Goal: Task Accomplishment & Management: Manage account settings

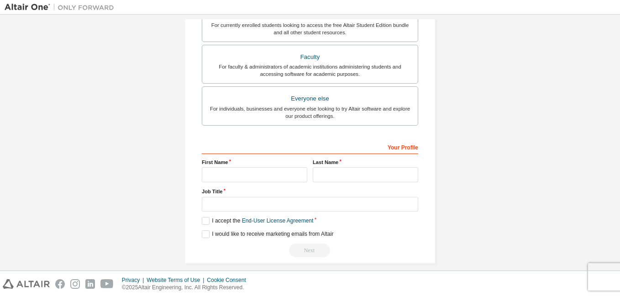
scroll to position [237, 0]
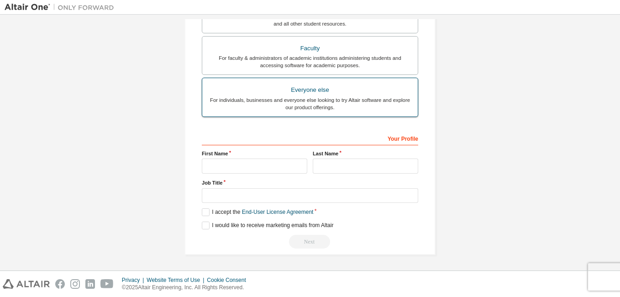
click at [315, 111] on label "Everyone else For individuals, businesses and everyone else looking to try Alta…" at bounding box center [310, 97] width 216 height 39
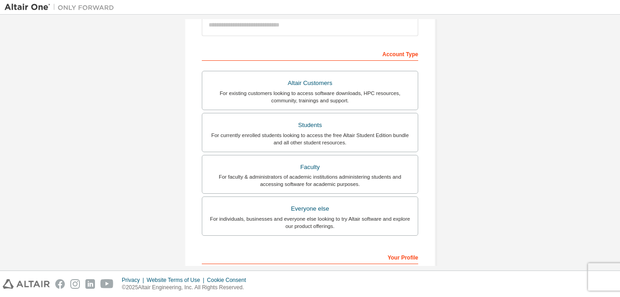
scroll to position [100, 0]
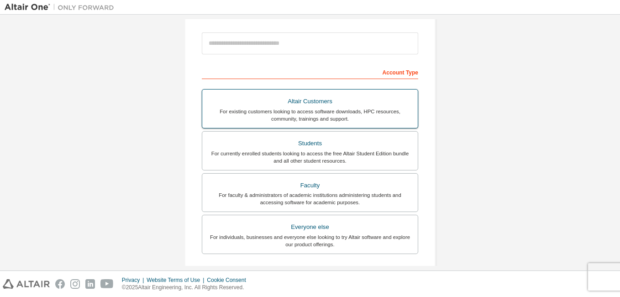
click at [346, 121] on div "For existing customers looking to access software downloads, HPC resources, com…" at bounding box center [310, 115] width 205 height 15
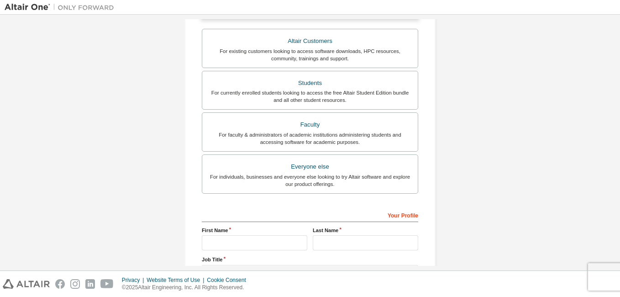
scroll to position [269, 0]
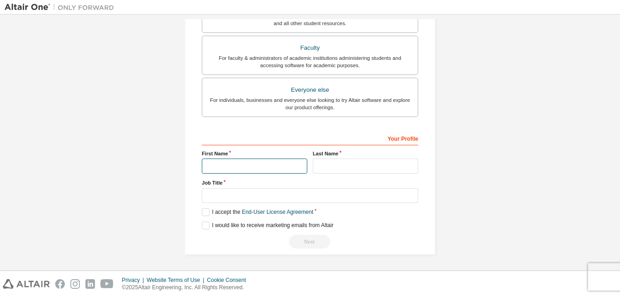
click at [240, 160] on input "text" at bounding box center [254, 165] width 105 height 15
type input "*****"
click at [342, 166] on input "text" at bounding box center [365, 165] width 105 height 15
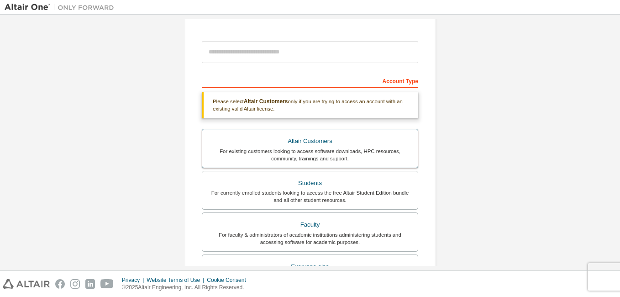
scroll to position [137, 0]
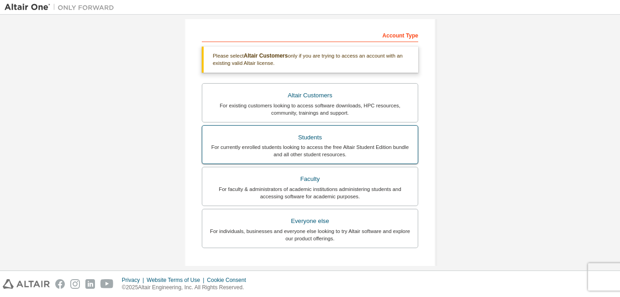
type input "**********"
click at [348, 151] on div "For currently enrolled students looking to access the free Altair Student Editi…" at bounding box center [310, 150] width 205 height 15
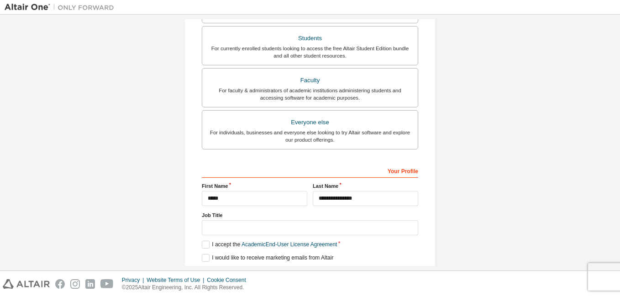
scroll to position [261, 0]
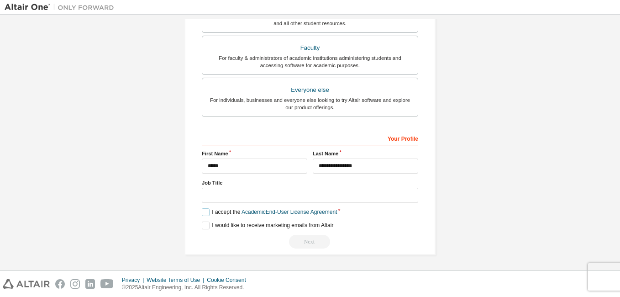
click at [203, 213] on label "I accept the Academic End-User License Agreement" at bounding box center [269, 212] width 135 height 8
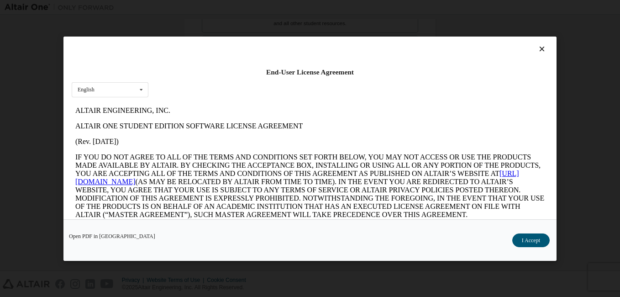
scroll to position [0, 0]
click at [529, 238] on button "I Accept" at bounding box center [530, 240] width 37 height 14
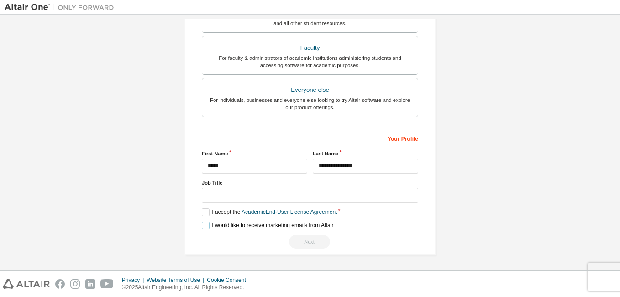
click at [202, 224] on label "I would like to receive marketing emails from Altair" at bounding box center [268, 225] width 132 height 8
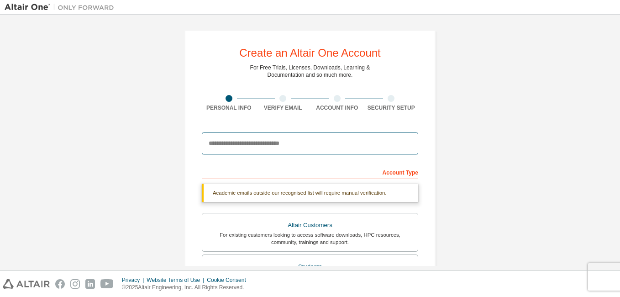
click at [274, 147] on input "email" at bounding box center [310, 143] width 216 height 22
type input "**********"
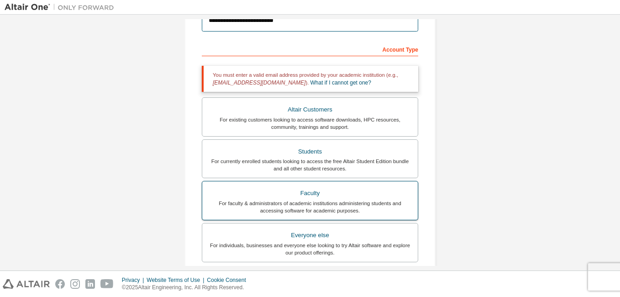
scroll to position [137, 0]
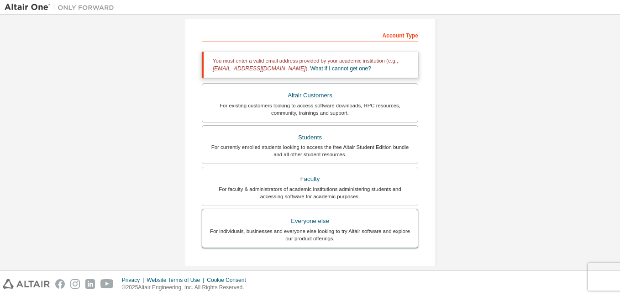
click at [319, 233] on div "For individuals, businesses and everyone else looking to try Altair software an…" at bounding box center [310, 234] width 205 height 15
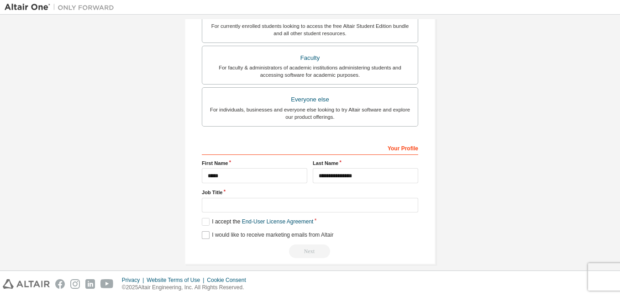
scroll to position [237, 0]
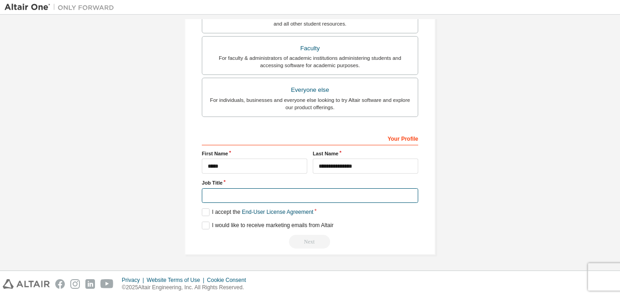
click at [248, 195] on input "text" at bounding box center [310, 195] width 216 height 15
type input "**********"
click at [202, 208] on label "I accept the End-User License Agreement" at bounding box center [257, 212] width 111 height 8
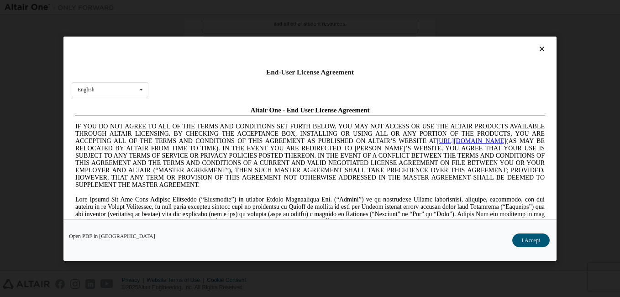
scroll to position [0, 0]
click at [534, 242] on button "I Accept" at bounding box center [530, 240] width 37 height 14
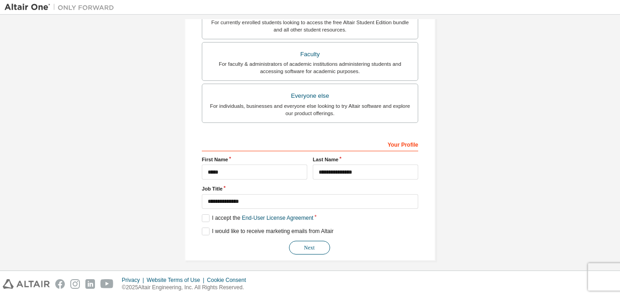
scroll to position [237, 0]
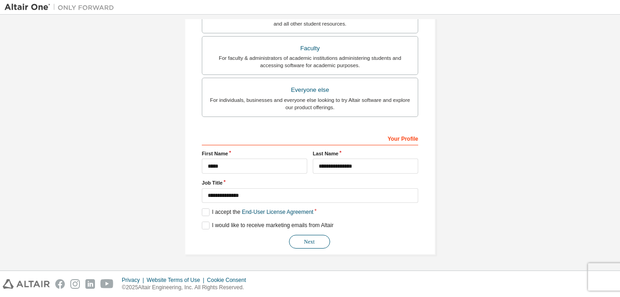
click at [308, 246] on button "Next" at bounding box center [309, 242] width 41 height 14
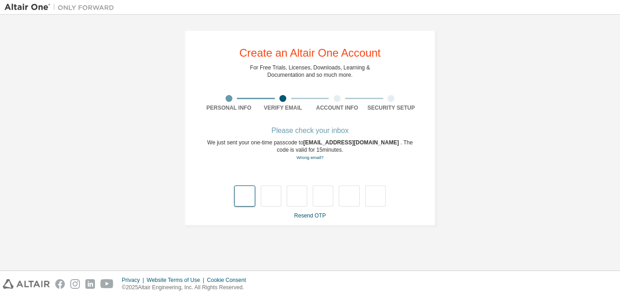
scroll to position [0, 0]
type input "*"
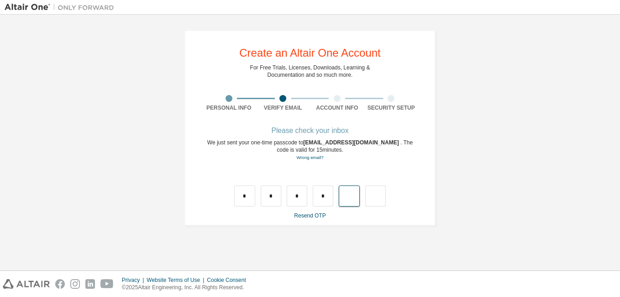
type input "*"
click at [295, 206] on input "*" at bounding box center [297, 195] width 21 height 21
click at [295, 193] on input "text" at bounding box center [297, 195] width 21 height 21
type input "*"
click at [317, 197] on input "text" at bounding box center [323, 195] width 21 height 21
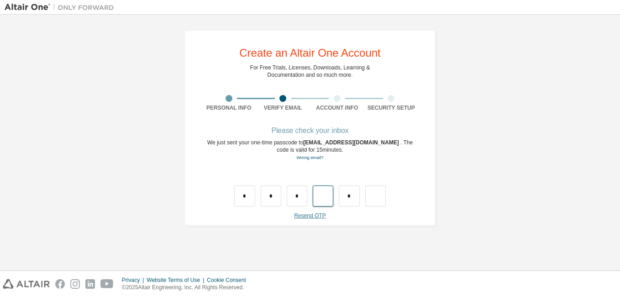
type input "*"
click at [371, 203] on input "text" at bounding box center [375, 195] width 21 height 21
click at [350, 200] on input "*" at bounding box center [349, 195] width 21 height 21
click at [339, 196] on input "text" at bounding box center [349, 195] width 21 height 21
type input "*"
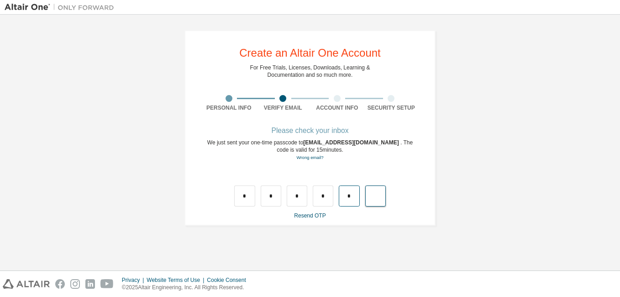
type input "*"
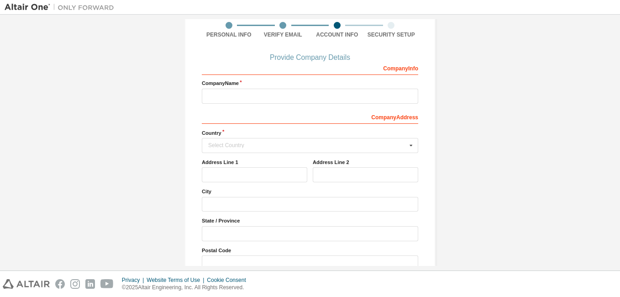
scroll to position [91, 0]
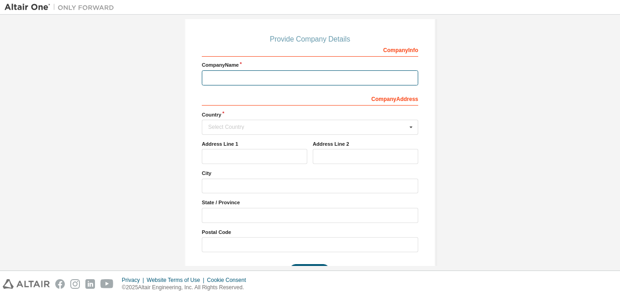
click at [262, 76] on input "text" at bounding box center [310, 77] width 216 height 15
type input "**********"
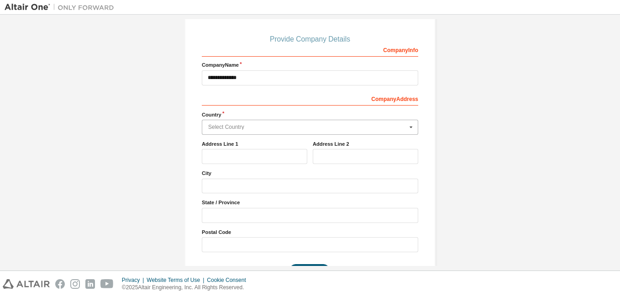
click at [252, 125] on div "Select Country Afghanistan Åland Islands Albania Algeria American Samoa Andorra…" at bounding box center [310, 127] width 216 height 15
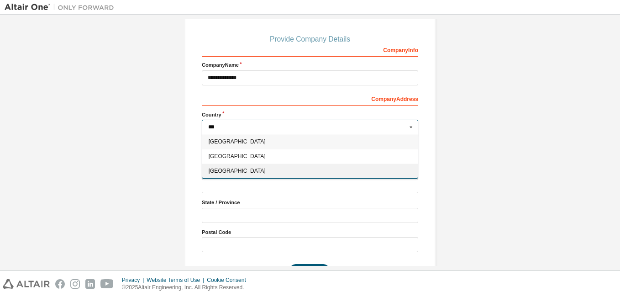
type input "***"
click at [243, 172] on span "Indonesia" at bounding box center [310, 170] width 203 height 5
type input "***"
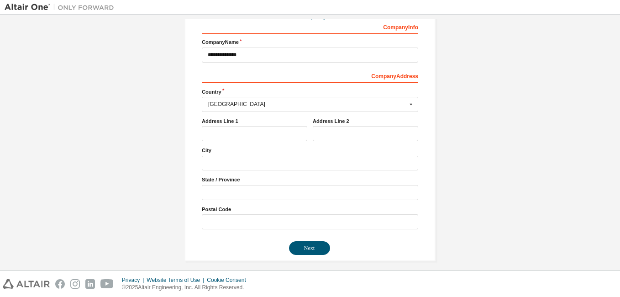
scroll to position [121, 0]
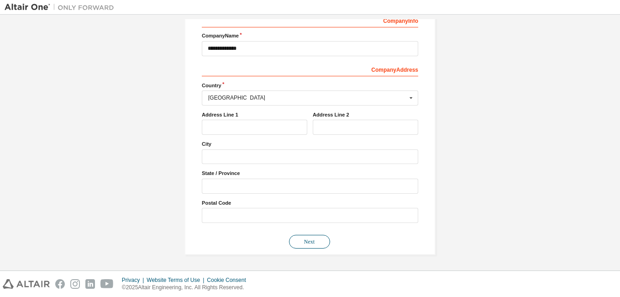
click at [311, 243] on button "Next" at bounding box center [309, 242] width 41 height 14
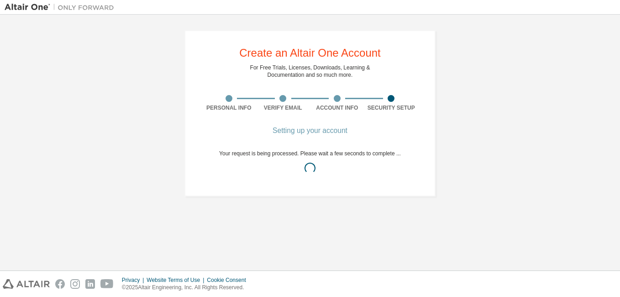
scroll to position [0, 0]
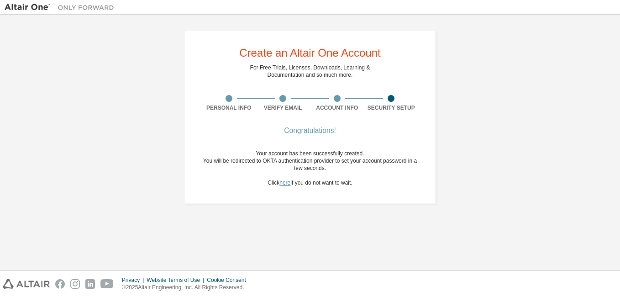
click at [280, 185] on link "here" at bounding box center [284, 182] width 11 height 6
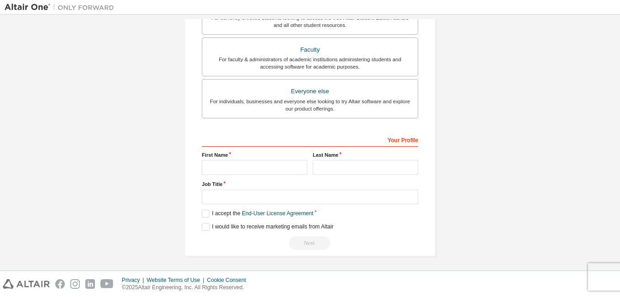
scroll to position [237, 0]
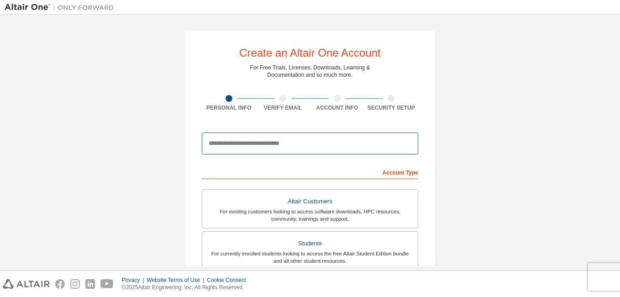
click at [279, 145] on input "email" at bounding box center [310, 143] width 216 height 22
type input "**********"
type input "*****"
type input "**********"
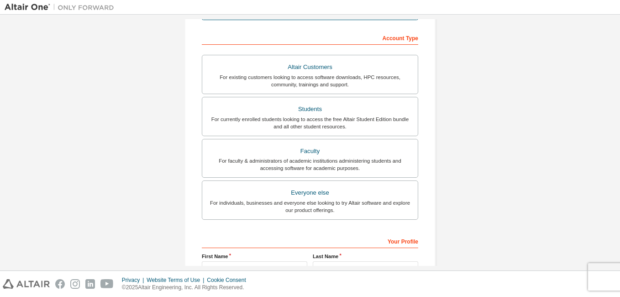
scroll to position [183, 0]
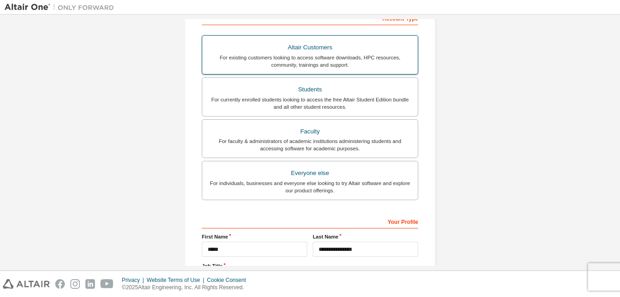
click at [296, 46] on div "Altair Customers" at bounding box center [310, 47] width 205 height 13
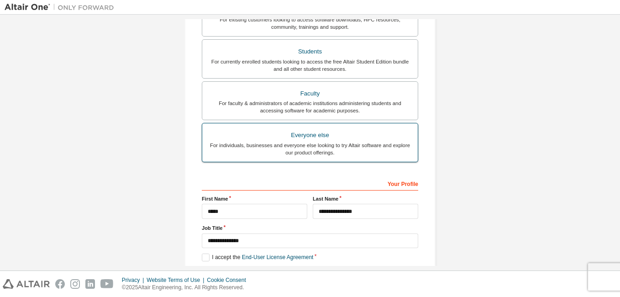
click at [343, 137] on div "Everyone else" at bounding box center [310, 135] width 205 height 13
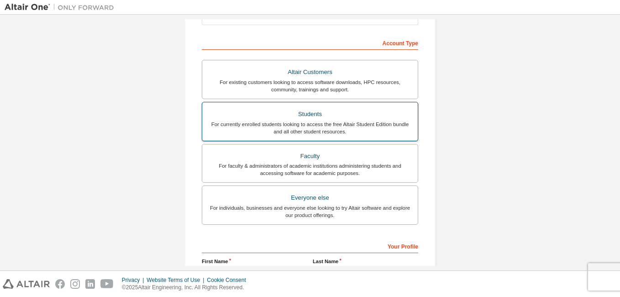
scroll to position [129, 0]
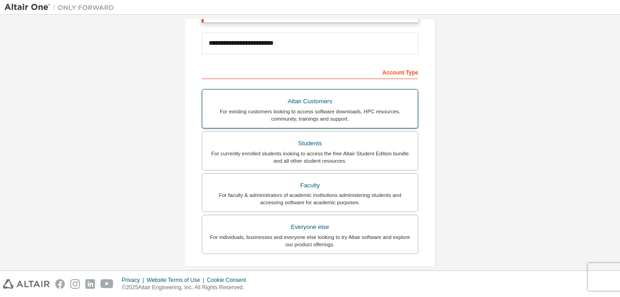
click at [336, 105] on div "Altair Customers" at bounding box center [310, 101] width 205 height 13
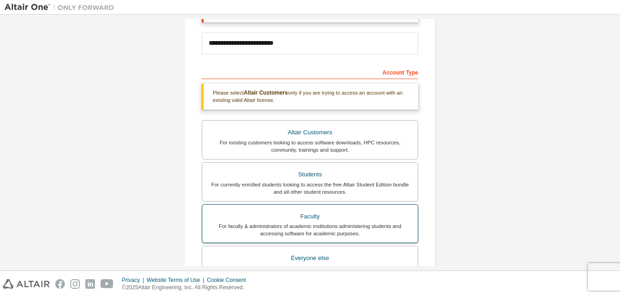
scroll to position [174, 0]
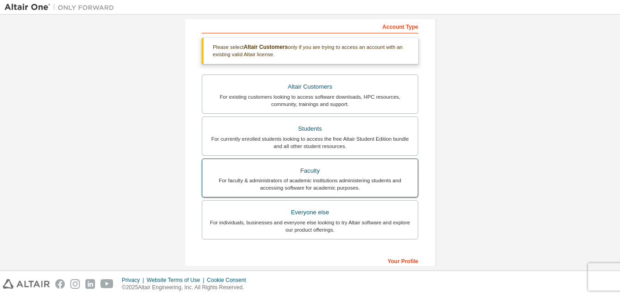
click at [383, 223] on div "For individuals, businesses and everyone else looking to try Altair software an…" at bounding box center [310, 226] width 205 height 15
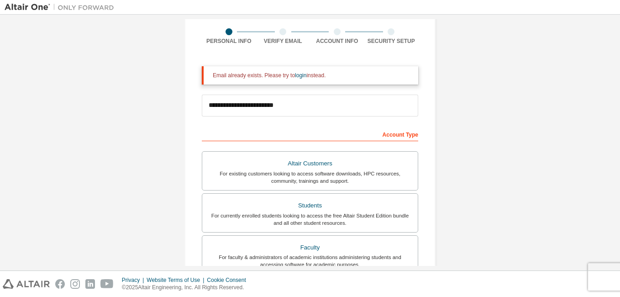
scroll to position [37, 0]
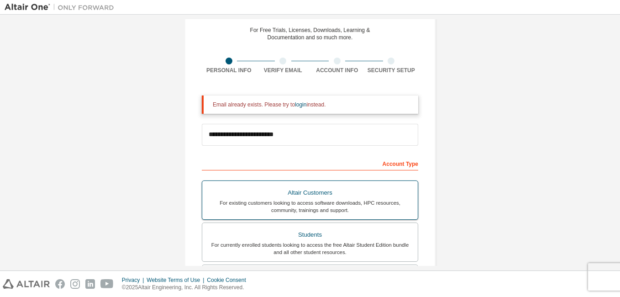
click at [375, 200] on div "For existing customers looking to access software downloads, HPC resources, com…" at bounding box center [310, 206] width 205 height 15
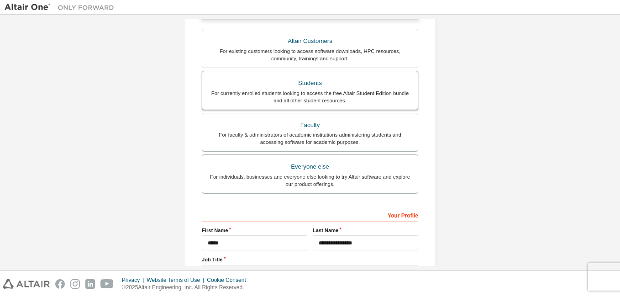
scroll to position [297, 0]
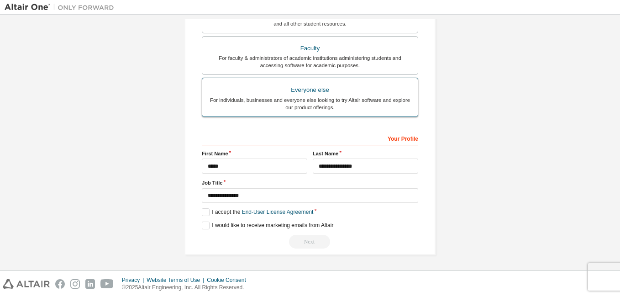
click at [319, 108] on div "For individuals, businesses and everyone else looking to try Altair software an…" at bounding box center [310, 103] width 205 height 15
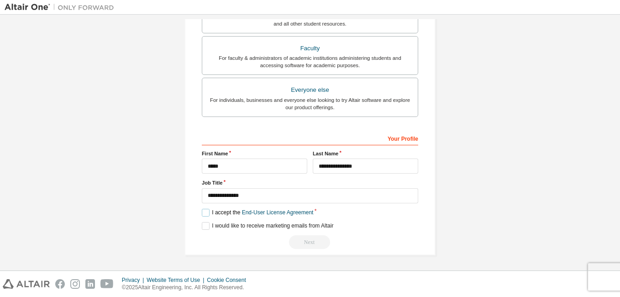
click at [209, 215] on label "I accept the End-User License Agreement" at bounding box center [257, 213] width 111 height 8
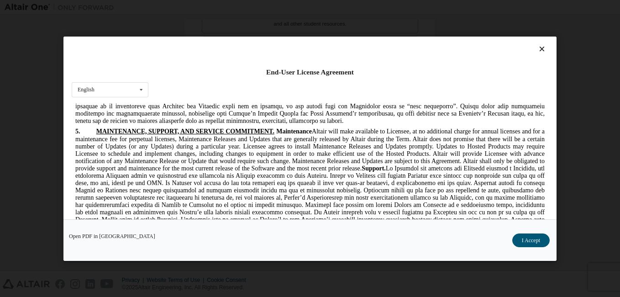
scroll to position [1233, 0]
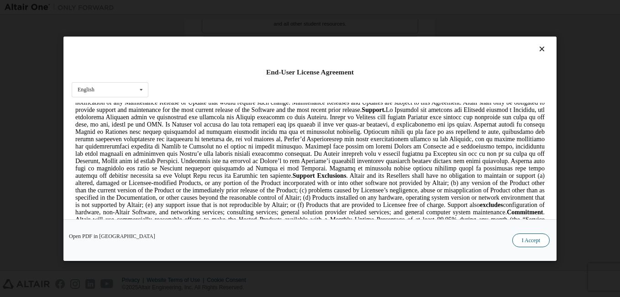
click at [519, 237] on button "I Accept" at bounding box center [530, 240] width 37 height 14
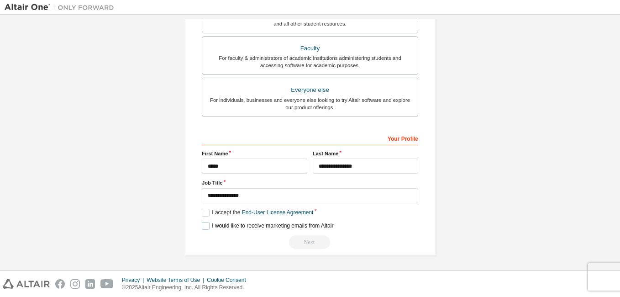
click at [203, 227] on label "I would like to receive marketing emails from Altair" at bounding box center [268, 226] width 132 height 8
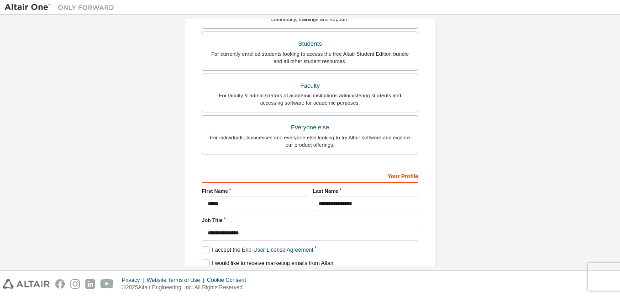
scroll to position [266, 0]
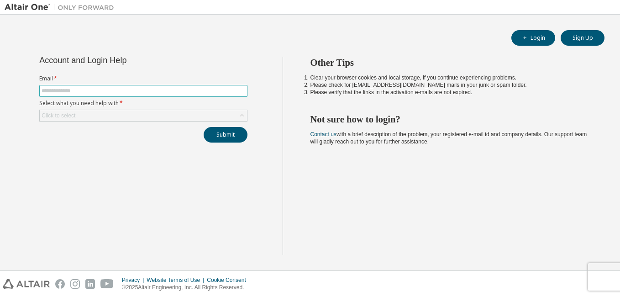
click at [126, 90] on input "text" at bounding box center [144, 90] width 204 height 7
type input "**********"
click at [126, 118] on div "Click to select" at bounding box center [143, 115] width 207 height 11
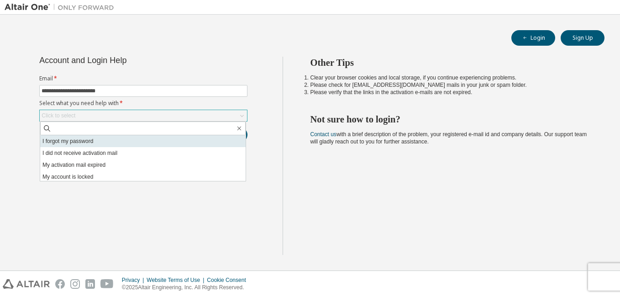
click at [108, 144] on li "I forgot my password" at bounding box center [143, 141] width 206 height 12
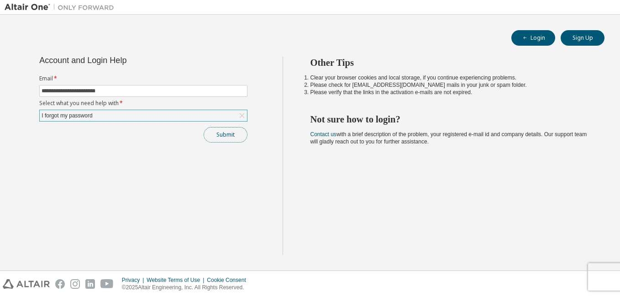
click at [227, 137] on button "Submit" at bounding box center [226, 135] width 44 height 16
click at [530, 39] on button "Login" at bounding box center [533, 38] width 44 height 16
